Goal: Transaction & Acquisition: Purchase product/service

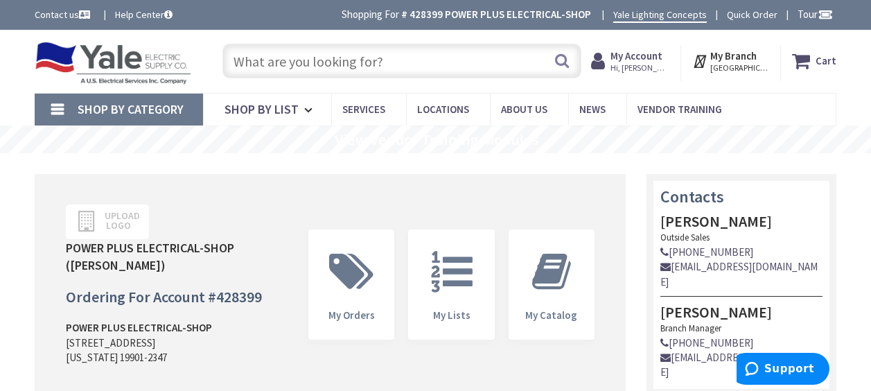
click at [302, 62] on input "text" at bounding box center [401, 61] width 359 height 35
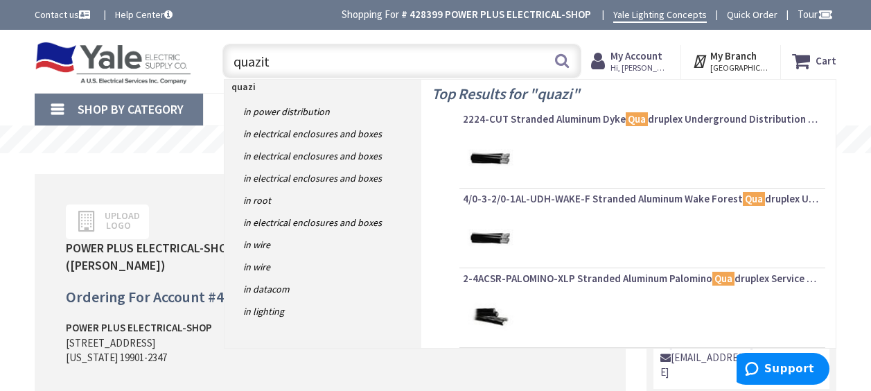
type input "quazite"
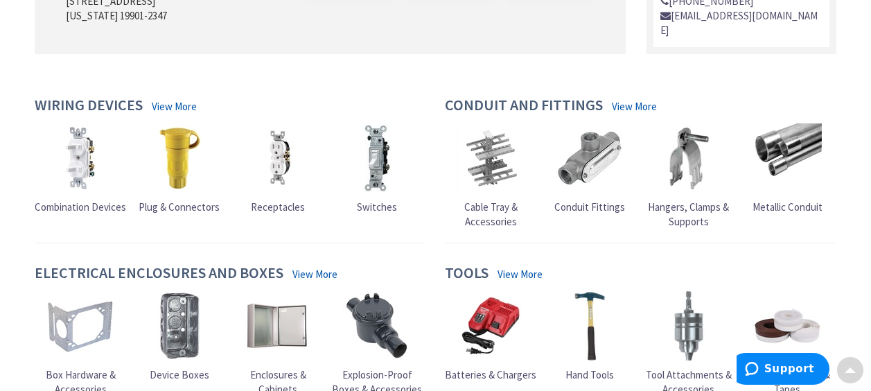
scroll to position [455, 0]
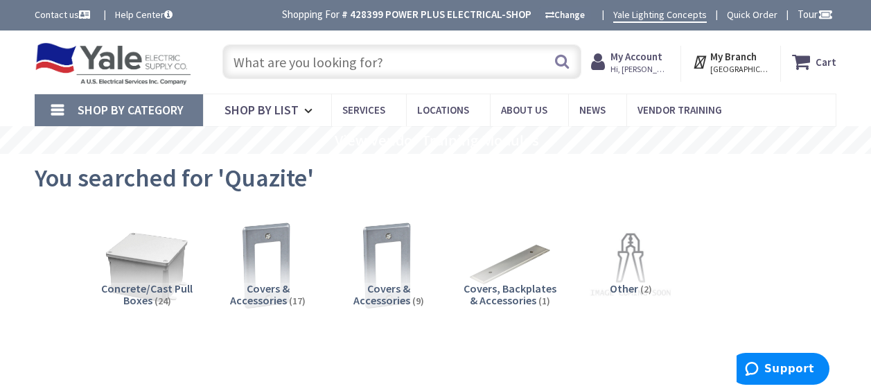
click at [265, 283] on span "Covers & Accessories" at bounding box center [260, 294] width 60 height 26
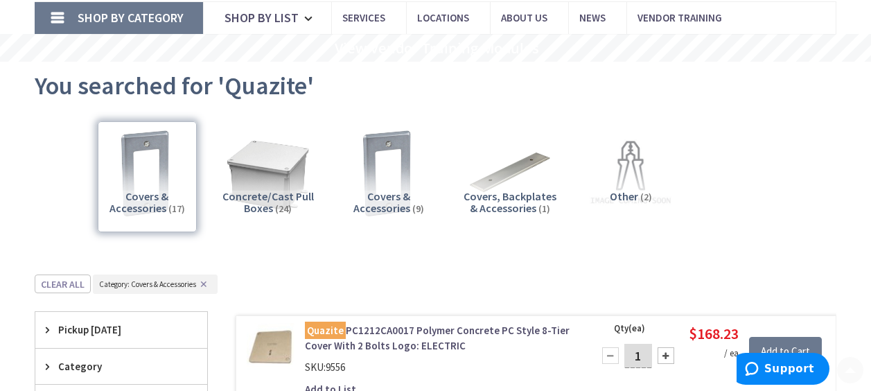
scroll to position [148, 0]
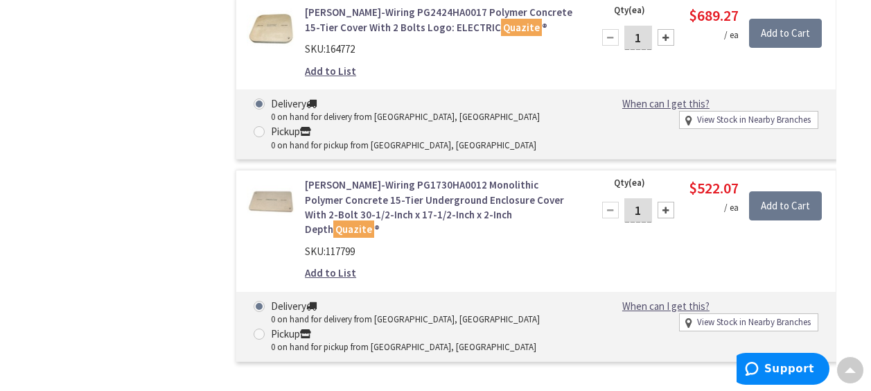
scroll to position [3327, 0]
